Goal: Information Seeking & Learning: Check status

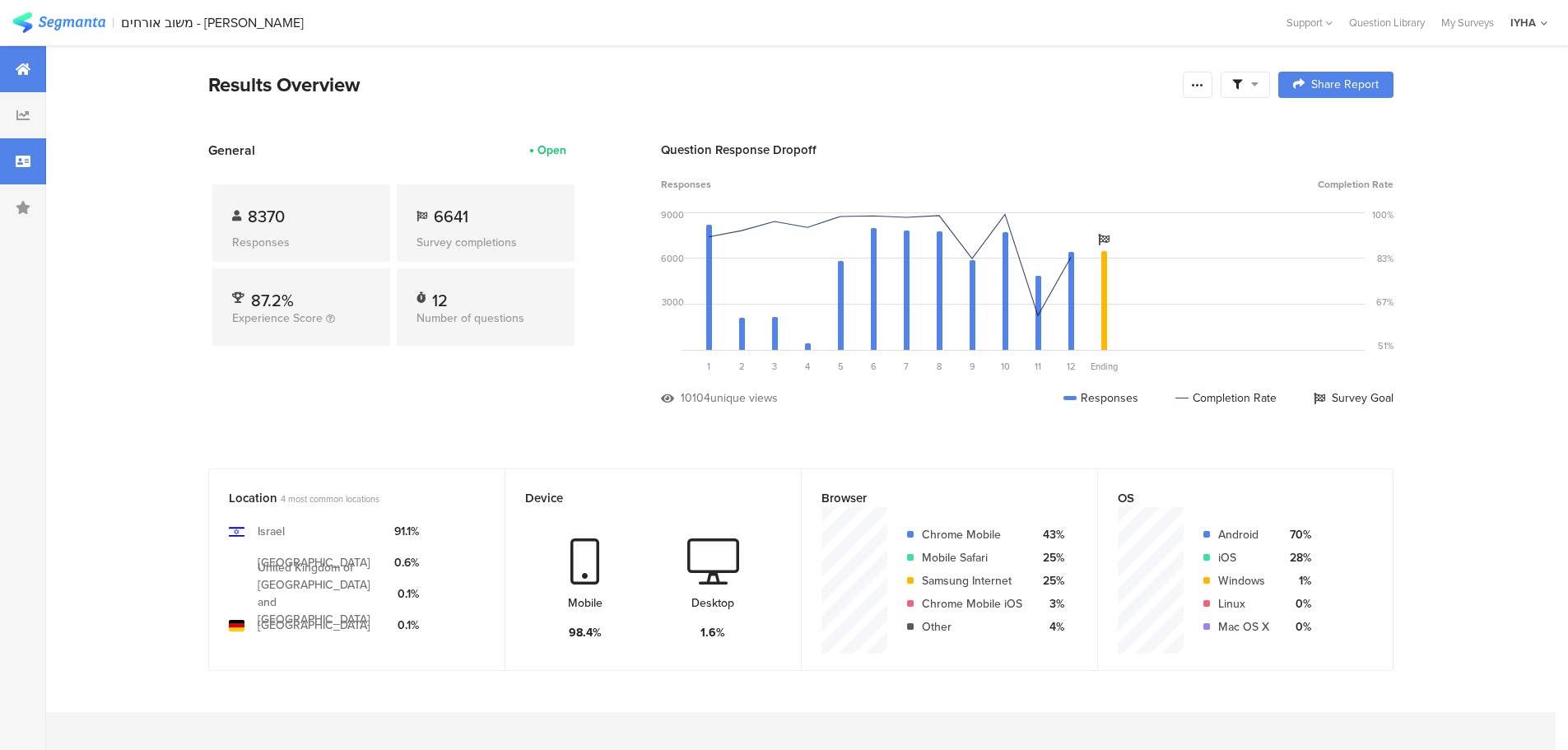
click at [27, 166] on icon at bounding box center [22, 160] width 15 height 13
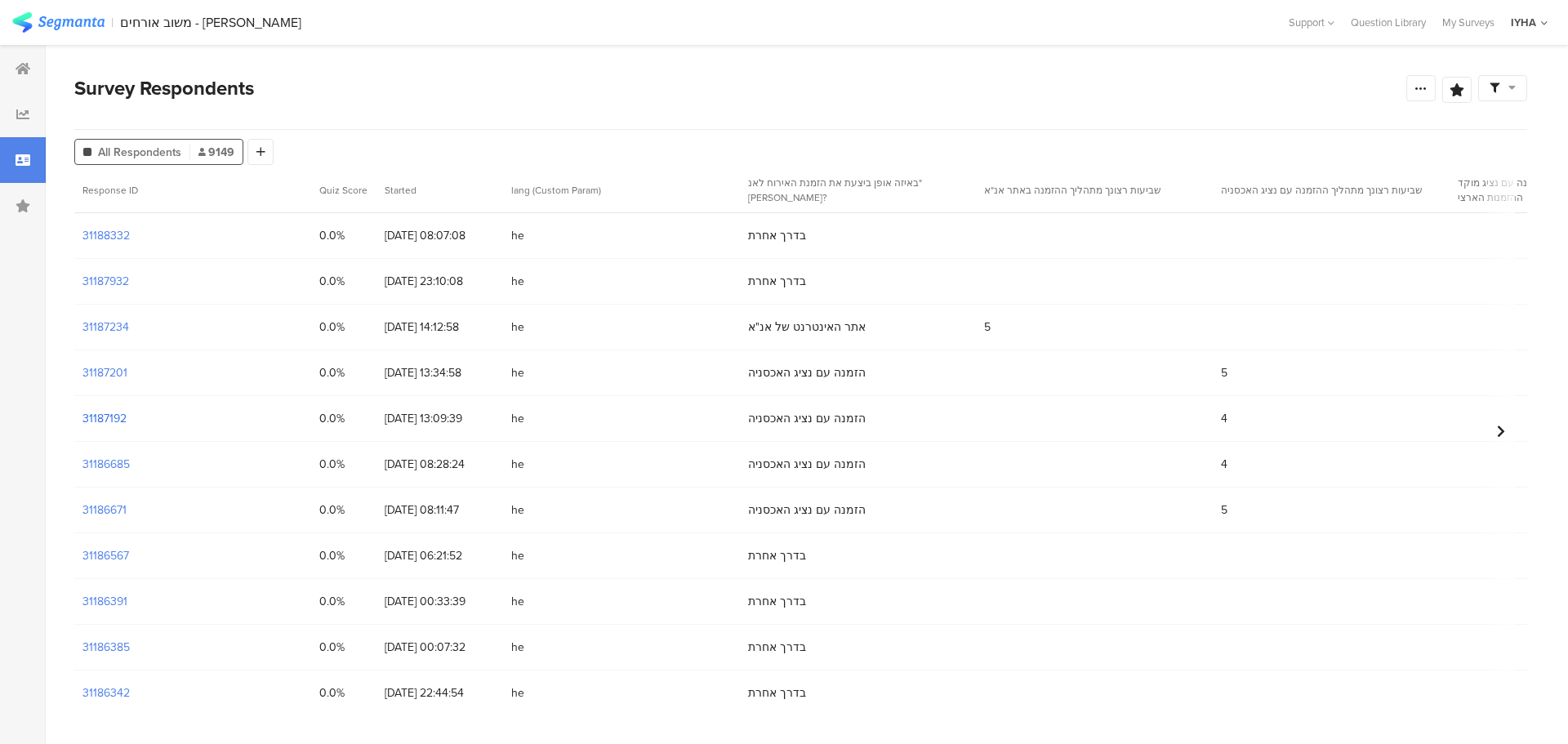
click at [103, 414] on section "31187192" at bounding box center [104, 418] width 44 height 17
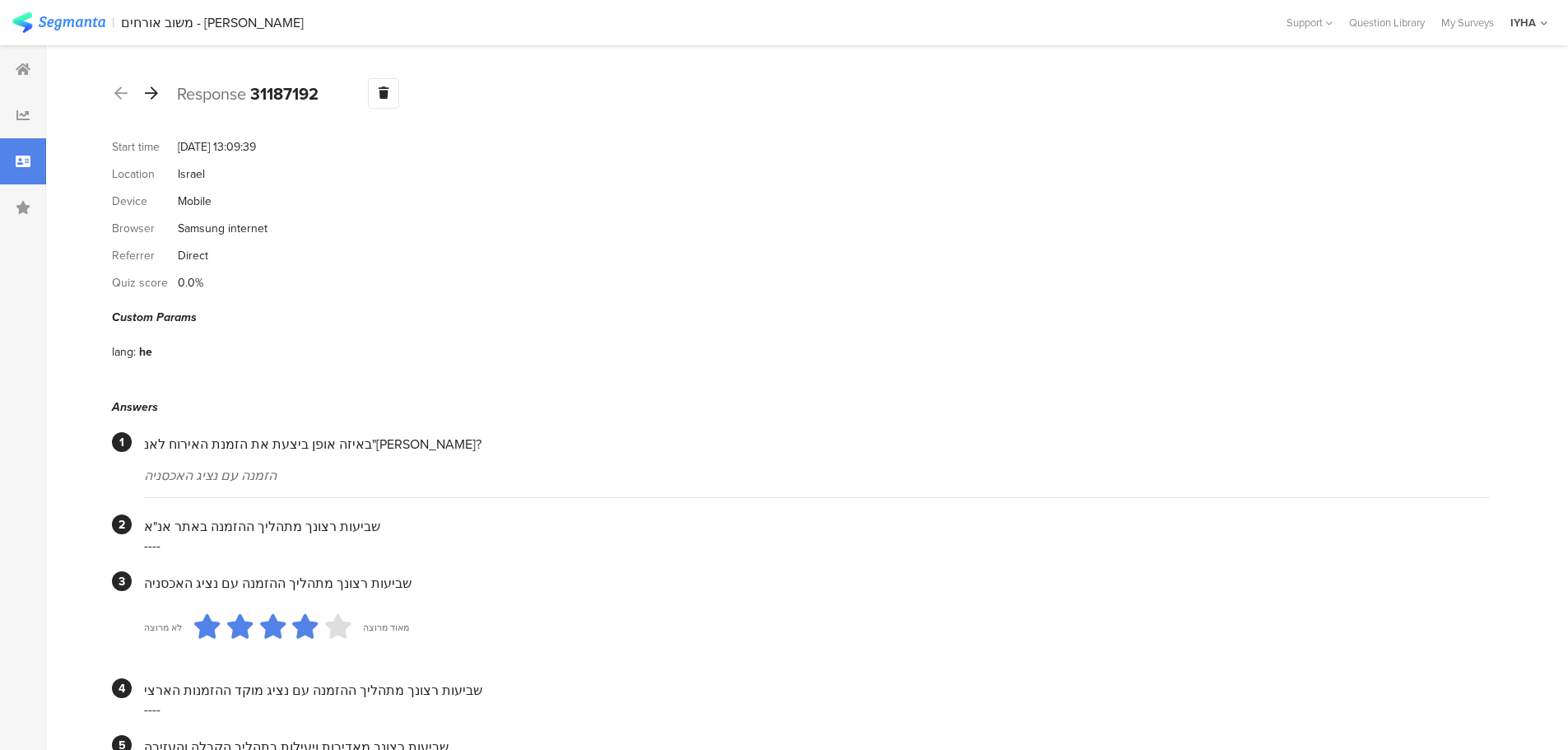
click at [154, 97] on icon at bounding box center [151, 92] width 13 height 15
click at [155, 93] on icon at bounding box center [151, 92] width 13 height 15
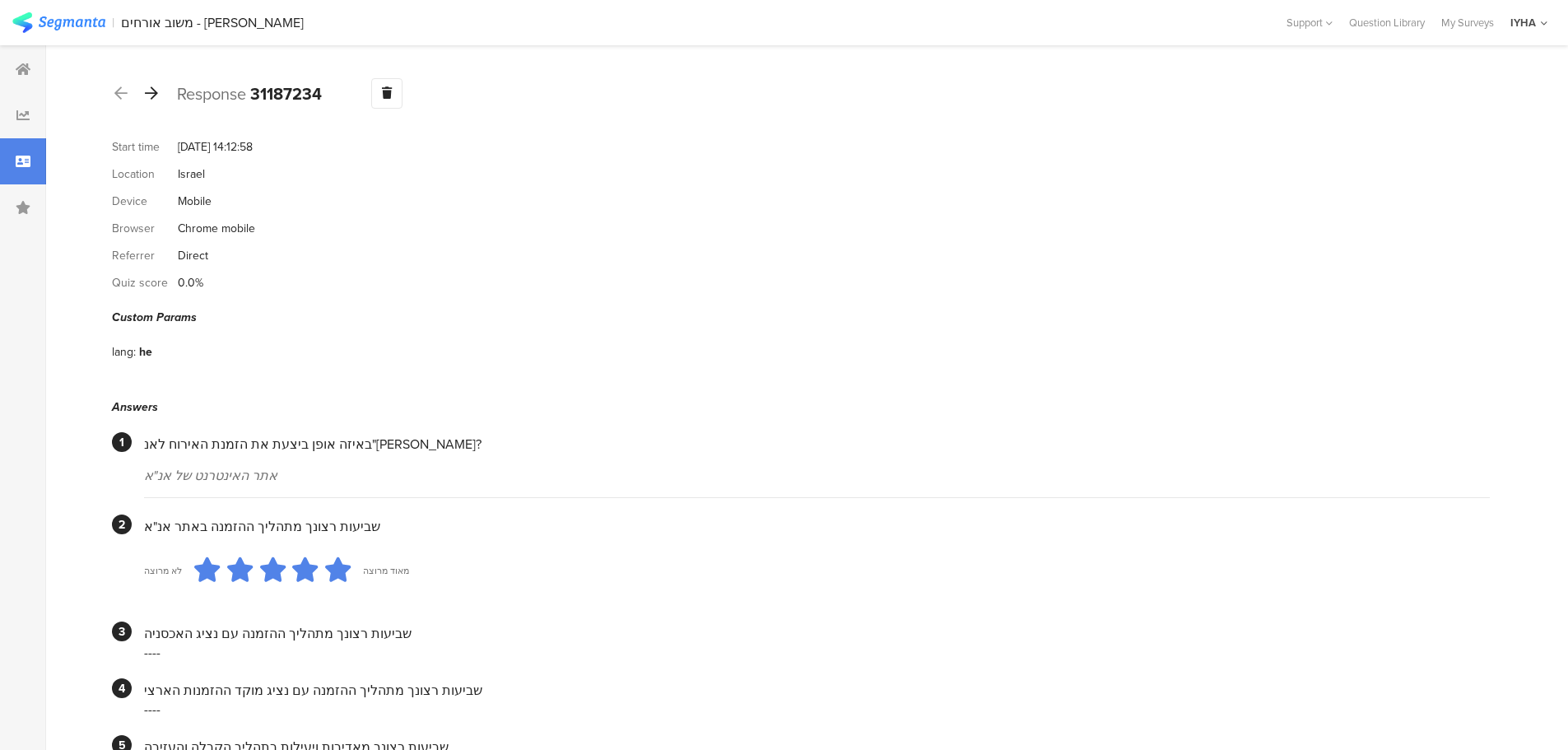
click at [159, 91] on div at bounding box center [151, 94] width 18 height 27
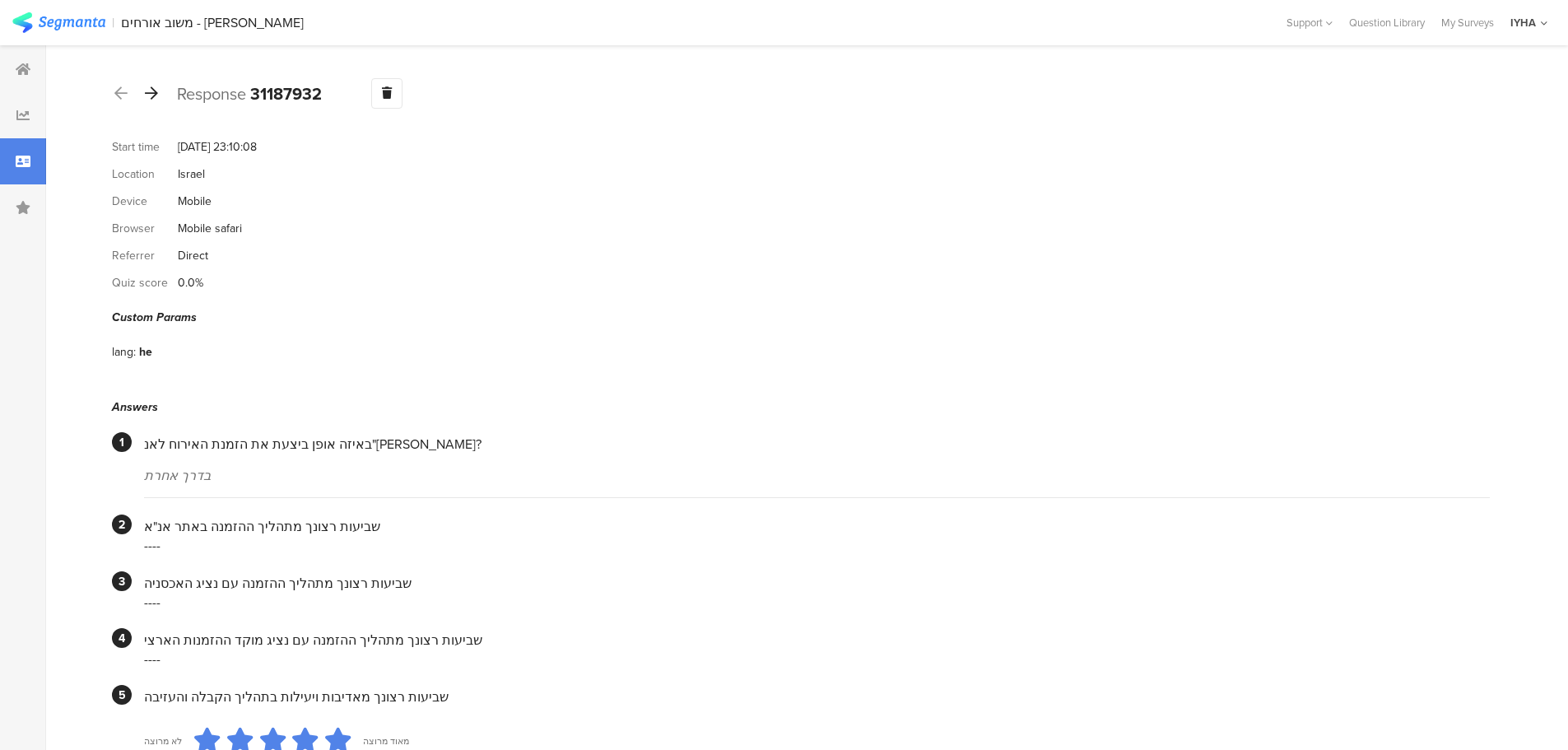
click at [147, 92] on icon at bounding box center [151, 92] width 13 height 15
click at [154, 98] on icon at bounding box center [151, 92] width 13 height 15
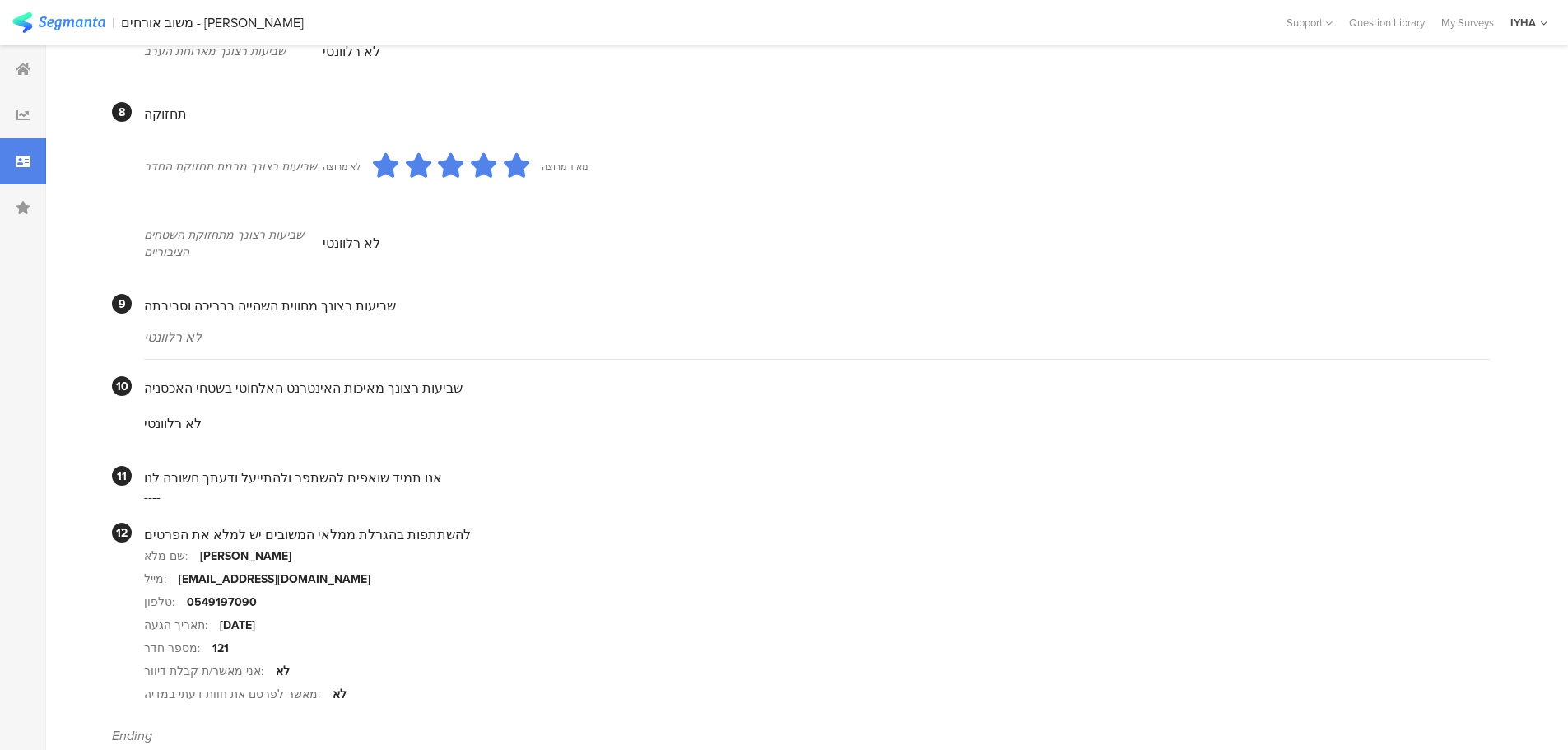
scroll to position [1263, 0]
